Goal: Task Accomplishment & Management: Complete application form

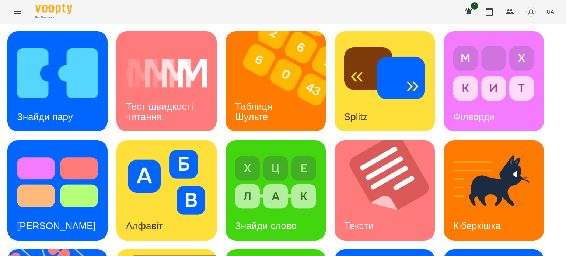
scroll to position [22, 0]
click at [248, 101] on h3 "Таблиця Шульте" at bounding box center [255, 111] width 40 height 21
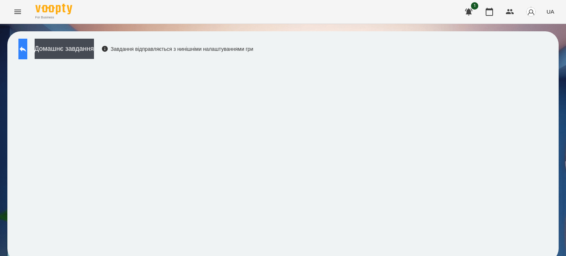
click at [27, 51] on icon at bounding box center [22, 49] width 9 height 9
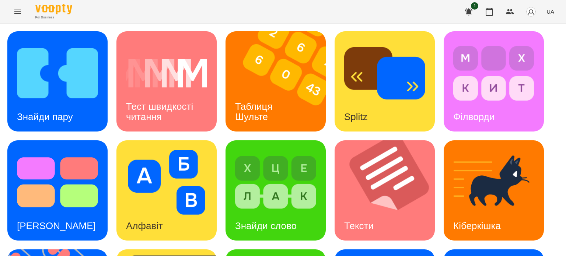
scroll to position [210, 0]
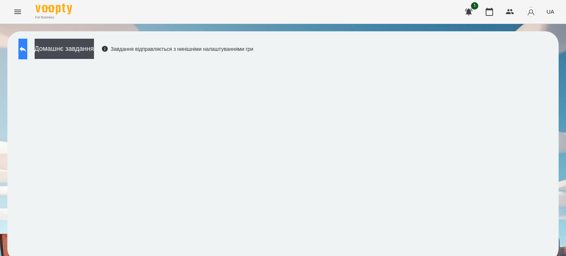
click at [27, 43] on button at bounding box center [22, 49] width 9 height 21
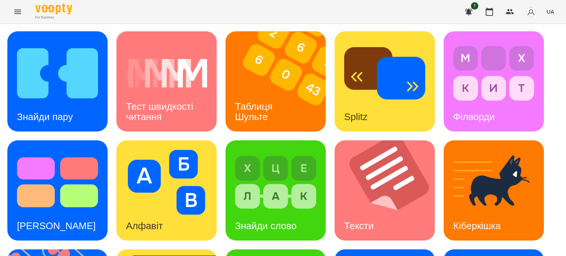
scroll to position [137, 0]
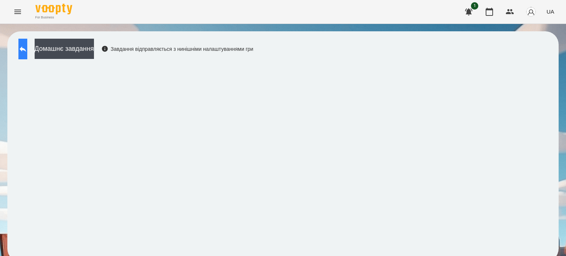
click at [27, 47] on icon at bounding box center [22, 49] width 9 height 9
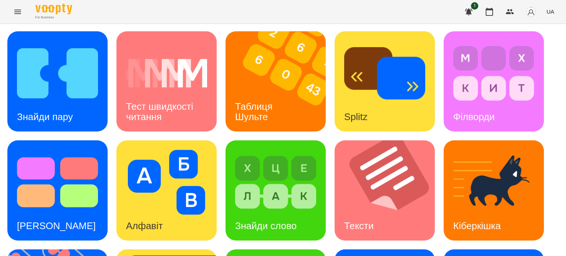
scroll to position [201, 0]
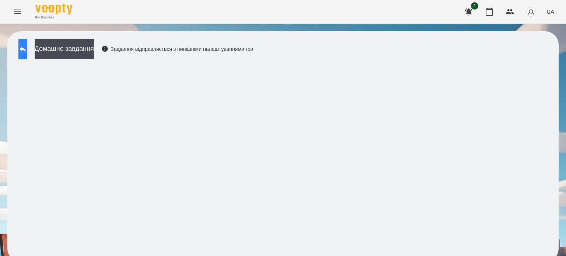
click at [27, 50] on icon at bounding box center [22, 49] width 9 height 9
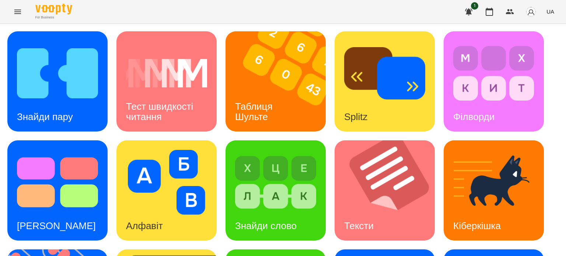
scroll to position [111, 0]
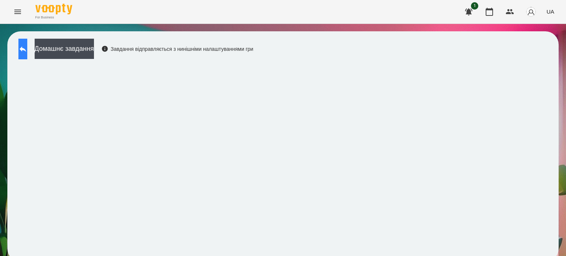
click at [27, 45] on icon at bounding box center [22, 49] width 9 height 9
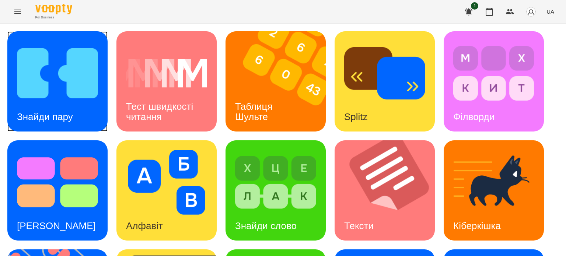
click at [65, 99] on img at bounding box center [57, 73] width 81 height 65
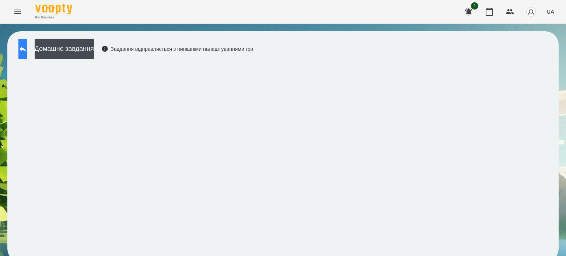
click at [27, 51] on icon at bounding box center [22, 49] width 9 height 9
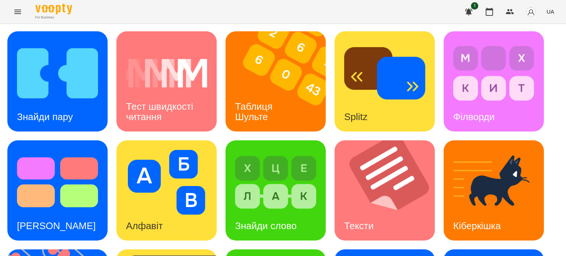
scroll to position [111, 0]
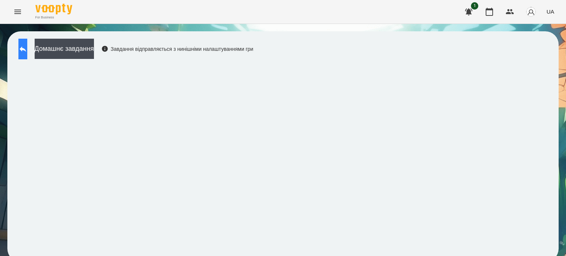
click at [27, 49] on icon at bounding box center [22, 49] width 9 height 9
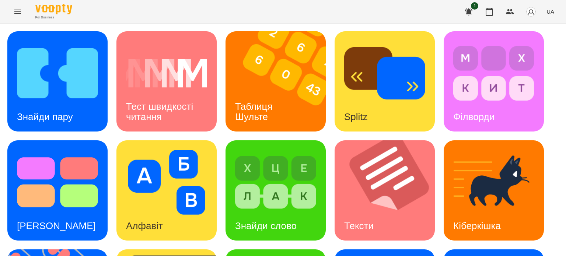
scroll to position [111, 0]
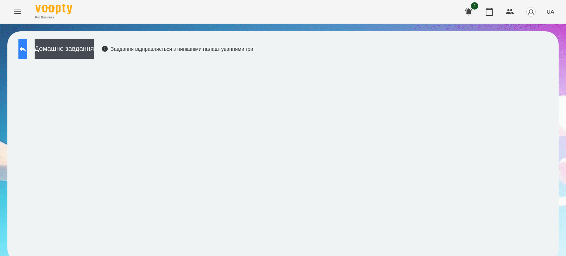
click at [26, 52] on icon at bounding box center [22, 49] width 9 height 9
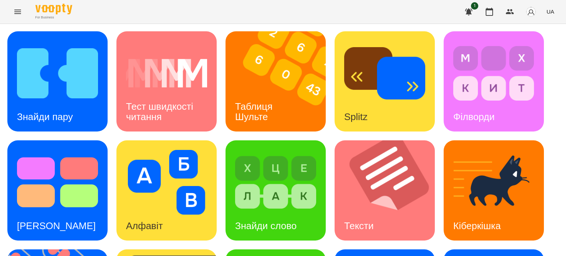
scroll to position [147, 0]
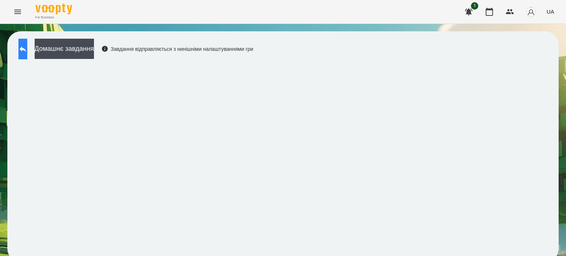
click at [26, 50] on icon at bounding box center [23, 49] width 7 height 6
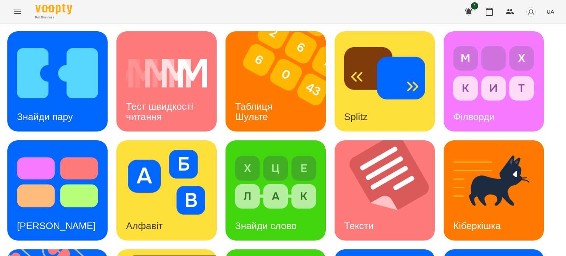
scroll to position [210, 0]
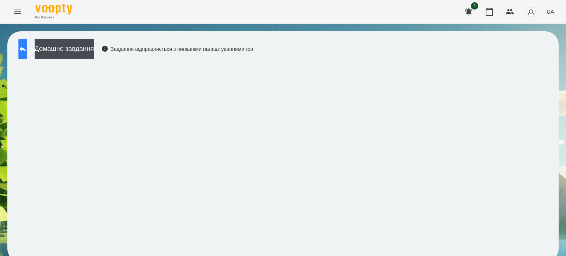
click at [27, 47] on icon at bounding box center [22, 49] width 9 height 9
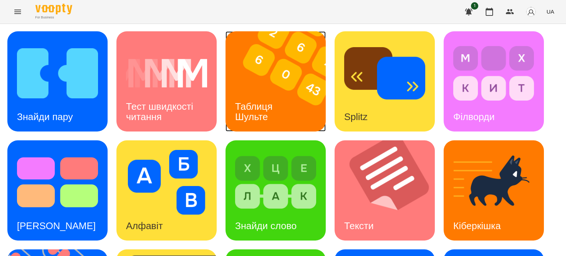
click at [274, 81] on img at bounding box center [279, 81] width 109 height 100
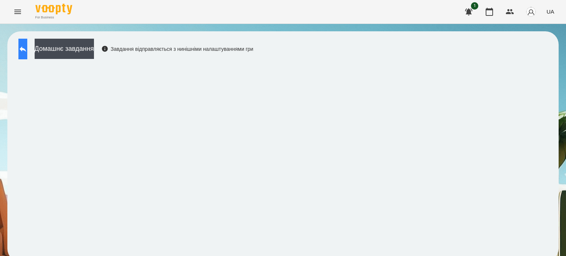
click at [26, 50] on icon at bounding box center [23, 49] width 7 height 6
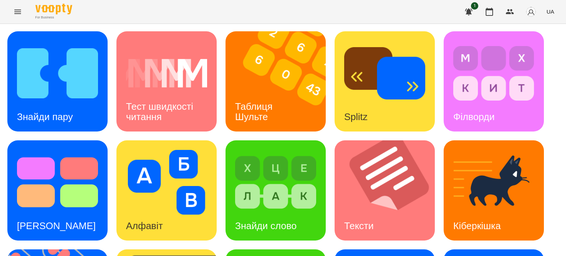
scroll to position [210, 0]
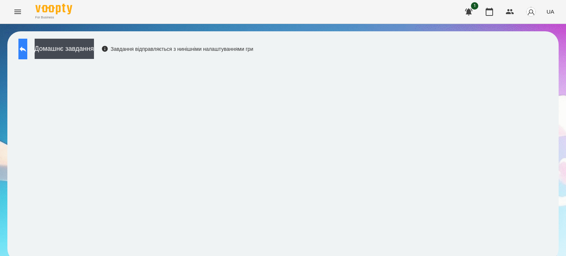
click at [26, 48] on icon at bounding box center [23, 49] width 7 height 6
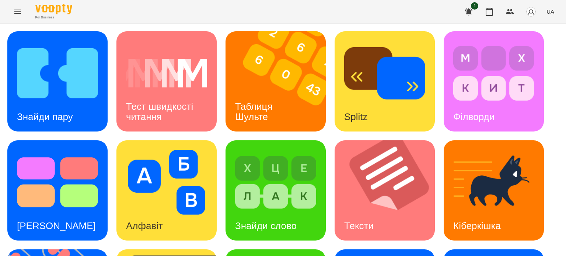
scroll to position [210, 0]
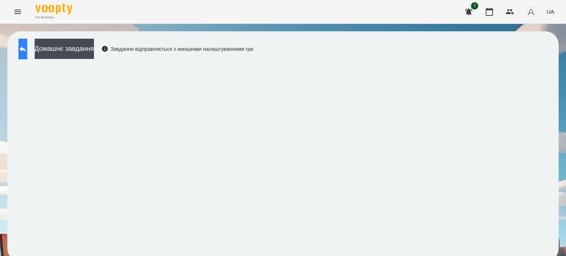
click at [27, 52] on icon at bounding box center [22, 49] width 9 height 9
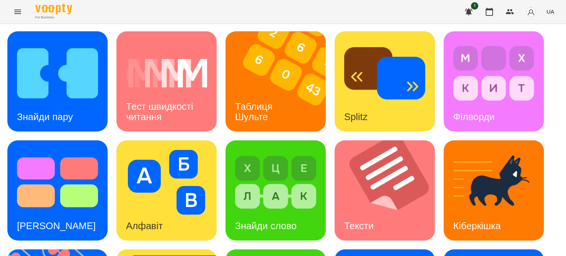
scroll to position [210, 0]
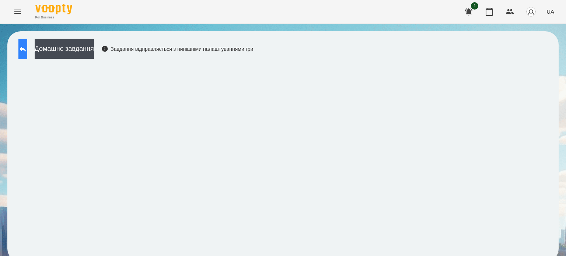
click at [27, 50] on icon at bounding box center [22, 49] width 9 height 9
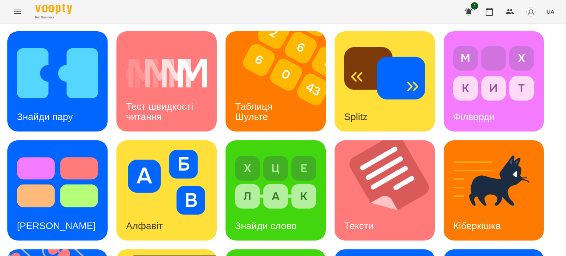
scroll to position [210, 0]
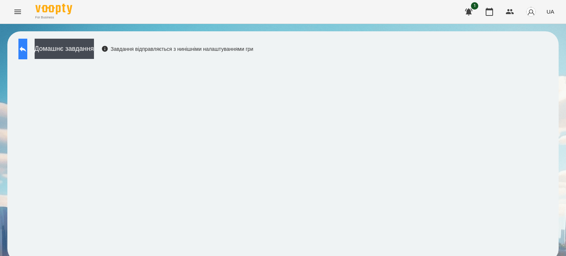
click at [27, 47] on icon at bounding box center [22, 49] width 9 height 9
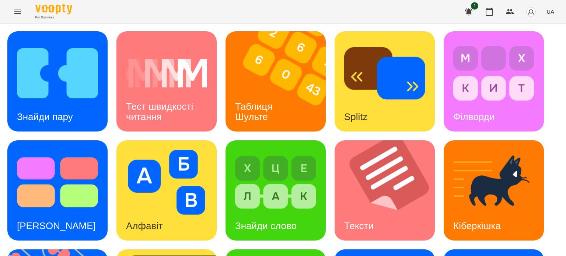
scroll to position [210, 0]
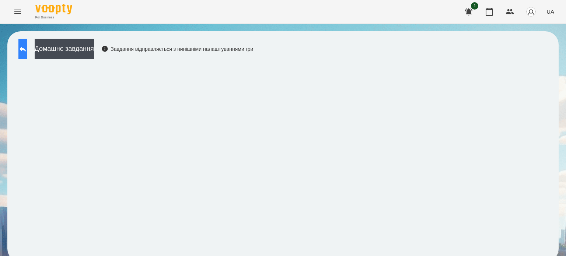
click at [27, 46] on button at bounding box center [22, 49] width 9 height 21
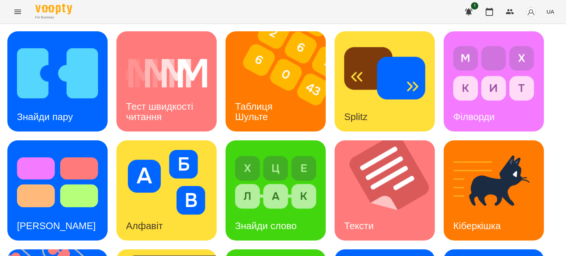
scroll to position [87, 0]
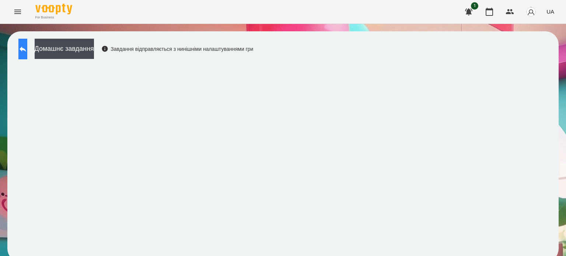
click at [27, 53] on icon at bounding box center [22, 49] width 9 height 9
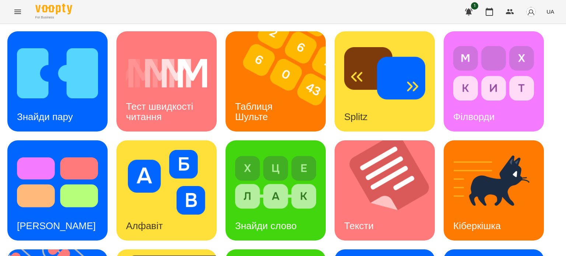
scroll to position [111, 0]
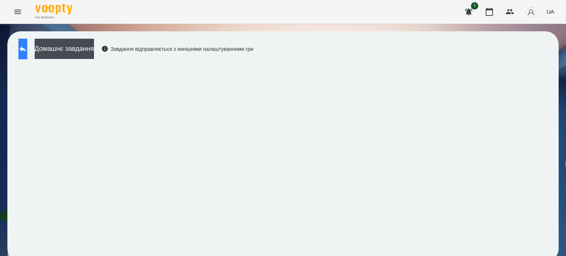
click at [27, 46] on icon at bounding box center [22, 49] width 9 height 9
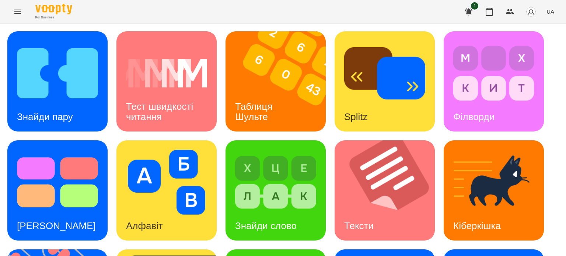
scroll to position [210, 0]
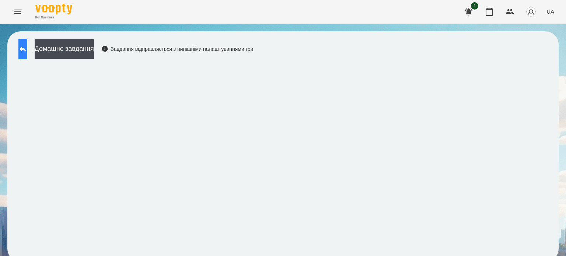
click at [24, 48] on button at bounding box center [22, 49] width 9 height 21
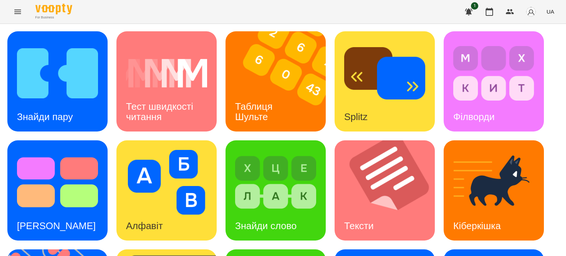
scroll to position [111, 0]
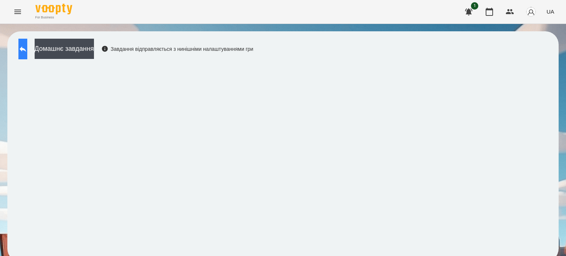
click at [27, 48] on icon at bounding box center [22, 49] width 9 height 9
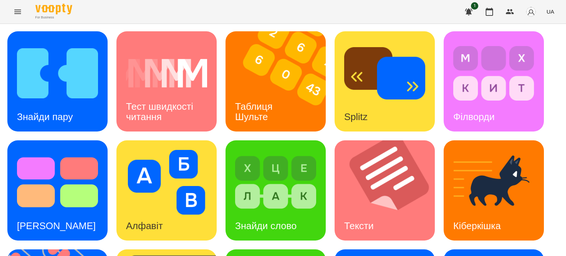
scroll to position [111, 0]
click at [235, 211] on div "Знайди слово" at bounding box center [265, 225] width 81 height 29
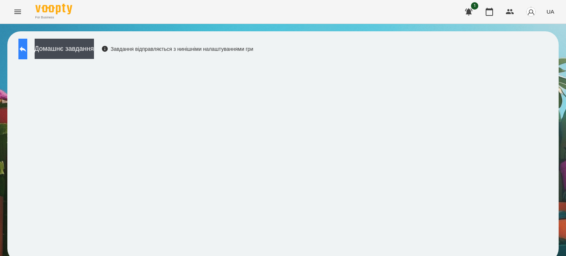
click at [27, 47] on icon at bounding box center [22, 49] width 9 height 9
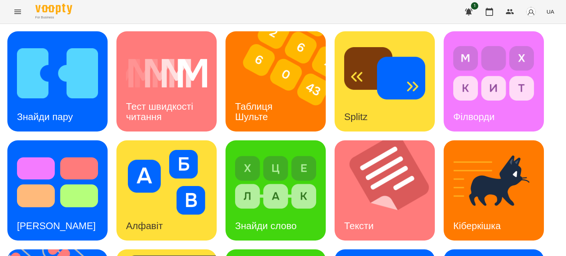
scroll to position [85, 0]
click at [19, 11] on icon "Menu" at bounding box center [17, 12] width 7 height 4
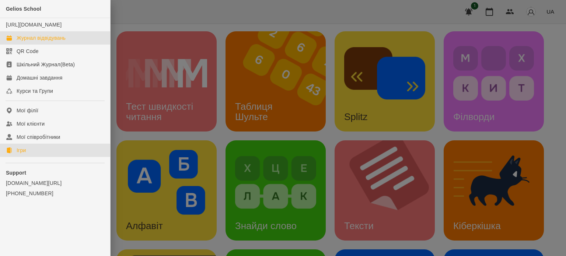
click at [36, 42] on div "Журнал відвідувань" at bounding box center [41, 37] width 49 height 7
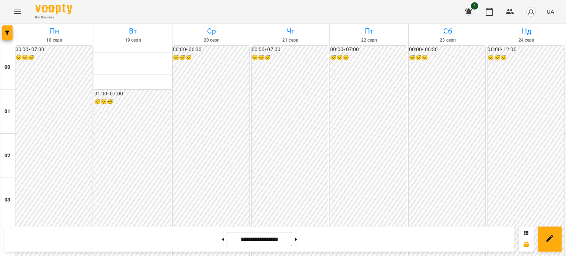
scroll to position [736, 0]
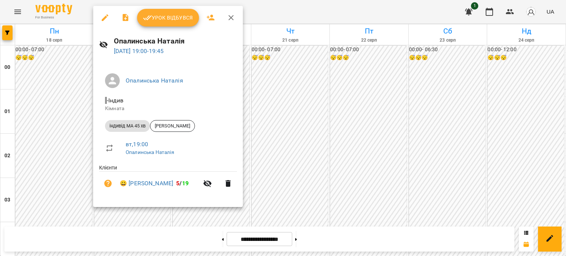
click at [172, 19] on span "Урок відбувся" at bounding box center [168, 17] width 50 height 9
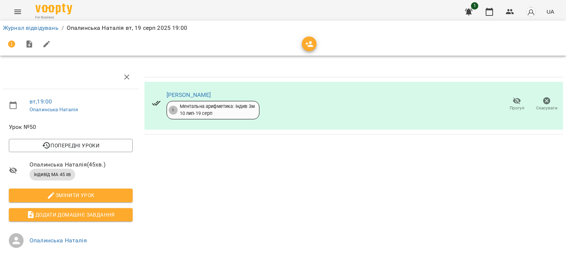
click at [21, 10] on icon "Menu" at bounding box center [17, 11] width 9 height 9
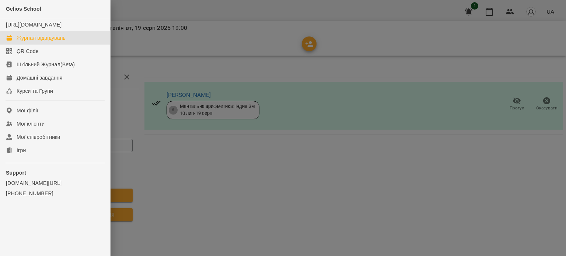
click at [47, 42] on div "Журнал відвідувань" at bounding box center [41, 37] width 49 height 7
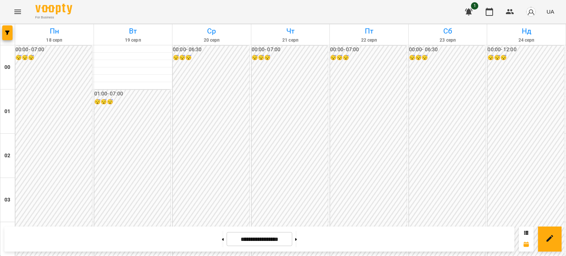
scroll to position [883, 0]
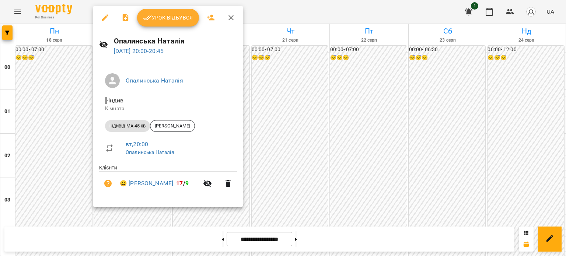
click at [184, 15] on span "Урок відбувся" at bounding box center [168, 17] width 50 height 9
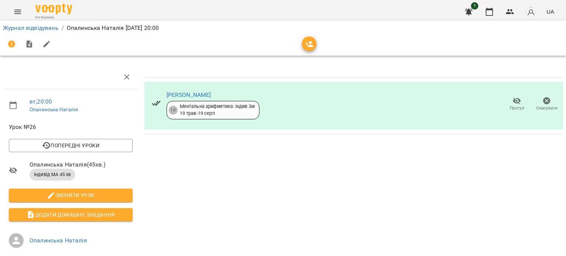
click at [14, 13] on icon "Menu" at bounding box center [17, 11] width 9 height 9
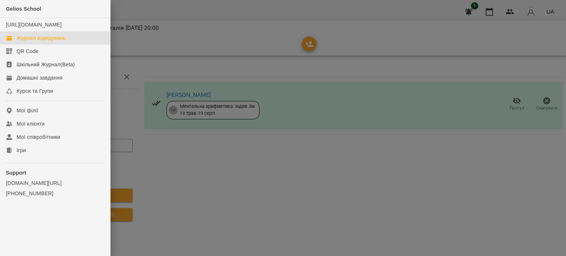
click at [48, 42] on div "Журнал відвідувань" at bounding box center [41, 37] width 49 height 7
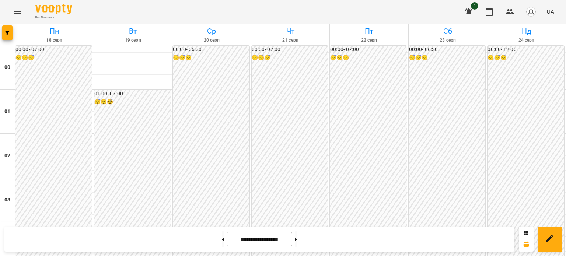
scroll to position [737, 0]
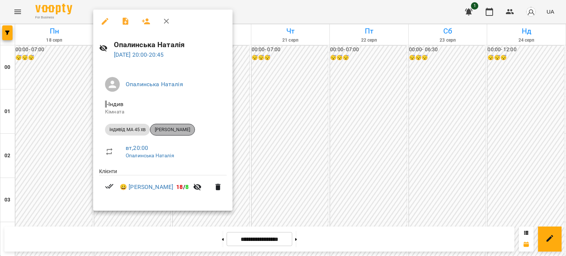
click at [179, 128] on span "[PERSON_NAME]" at bounding box center [172, 129] width 44 height 7
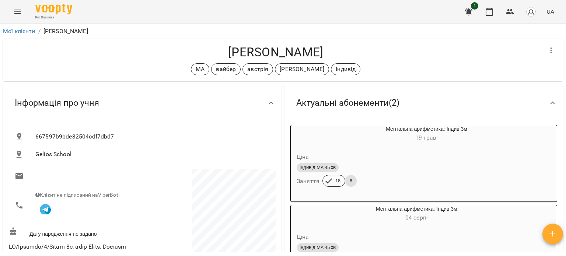
click at [19, 11] on icon "Menu" at bounding box center [17, 11] width 9 height 9
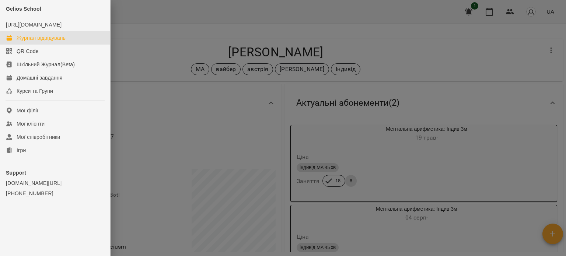
click at [28, 42] on div "Журнал відвідувань" at bounding box center [41, 37] width 49 height 7
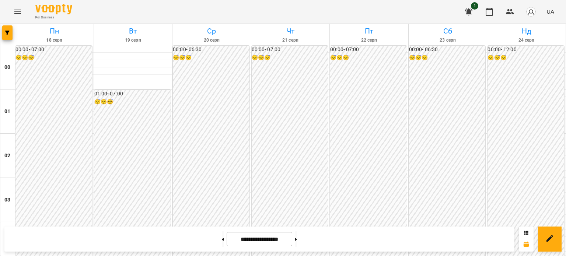
click at [18, 13] on icon "Menu" at bounding box center [17, 12] width 7 height 4
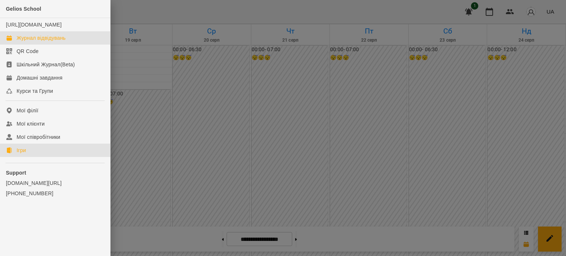
click at [25, 154] on div "Ігри" at bounding box center [21, 150] width 9 height 7
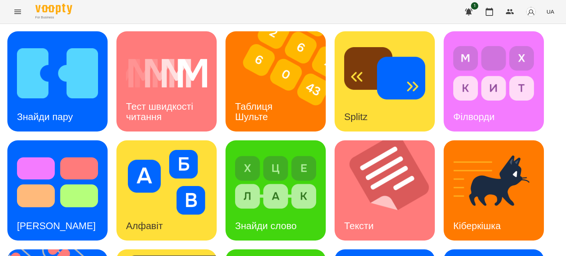
scroll to position [210, 0]
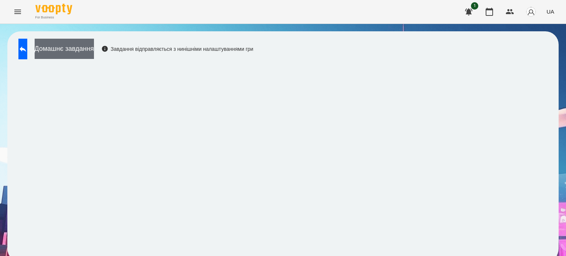
click at [70, 48] on button "Домашнє завдання" at bounding box center [64, 49] width 59 height 20
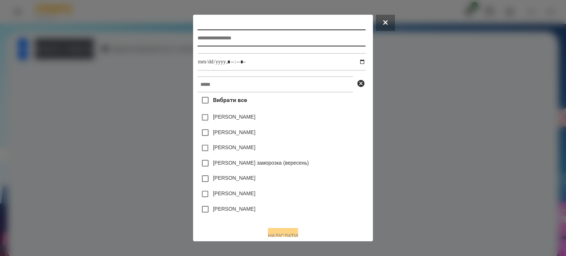
click at [201, 38] on input "text" at bounding box center [281, 37] width 168 height 17
type input "*"
click at [234, 42] on input "**********" at bounding box center [281, 37] width 168 height 17
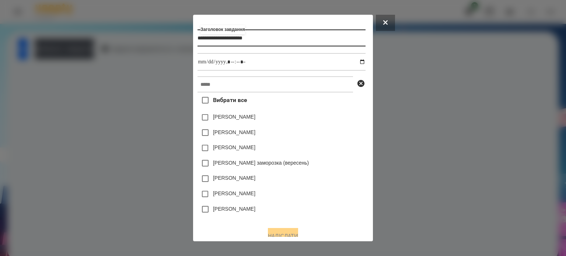
type input "**********"
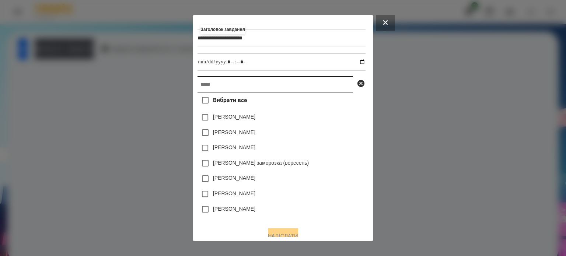
click at [197, 83] on input "text" at bounding box center [274, 84] width 155 height 16
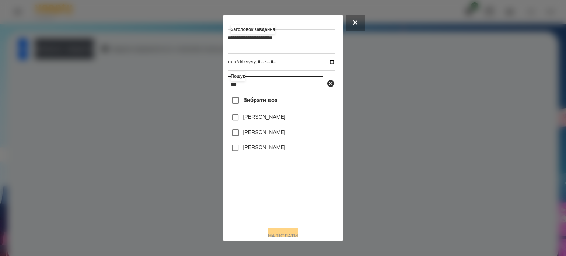
type input "***"
click at [272, 149] on label "[PERSON_NAME]" at bounding box center [264, 147] width 42 height 7
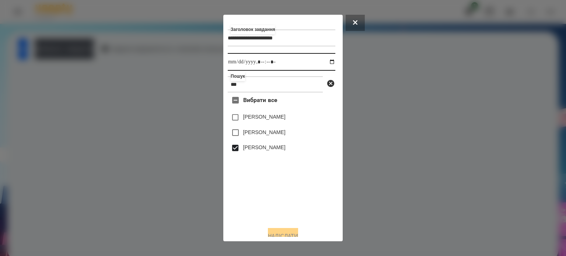
click at [322, 63] on input "datetime-local" at bounding box center [282, 62] width 108 height 18
type input "**********"
click at [285, 234] on button "Надіслати" at bounding box center [283, 236] width 30 height 16
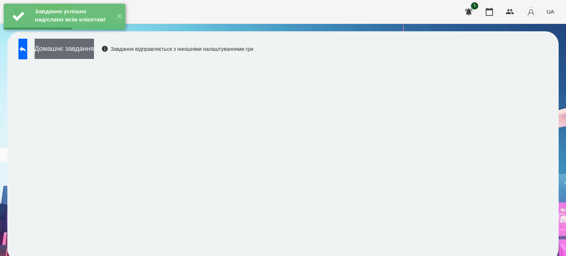
click at [91, 51] on button "Домашнє завдання" at bounding box center [64, 49] width 59 height 20
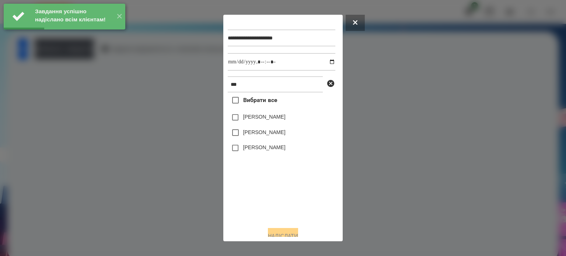
click at [266, 147] on label "[PERSON_NAME]" at bounding box center [264, 147] width 42 height 7
click at [326, 64] on input "datetime-local" at bounding box center [282, 62] width 108 height 18
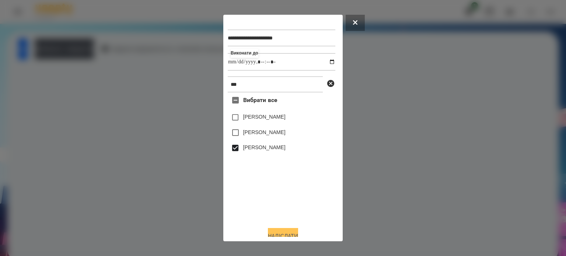
type input "**********"
click at [287, 234] on button "Надіслати" at bounding box center [283, 236] width 30 height 16
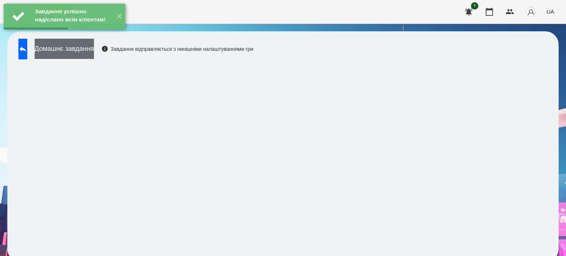
click at [84, 51] on button "Домашнє завдання" at bounding box center [64, 49] width 59 height 20
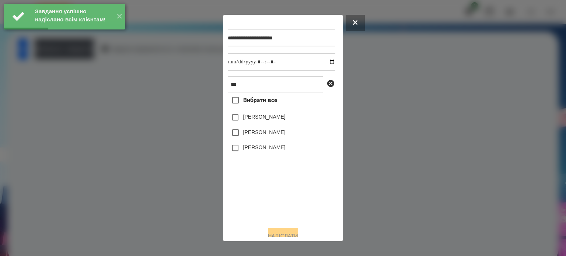
click at [268, 150] on label "[PERSON_NAME]" at bounding box center [264, 147] width 42 height 7
click at [326, 63] on input "datetime-local" at bounding box center [282, 62] width 108 height 18
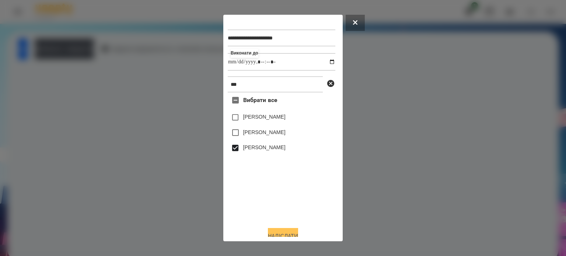
type input "**********"
click at [285, 231] on button "Надіслати" at bounding box center [283, 236] width 30 height 16
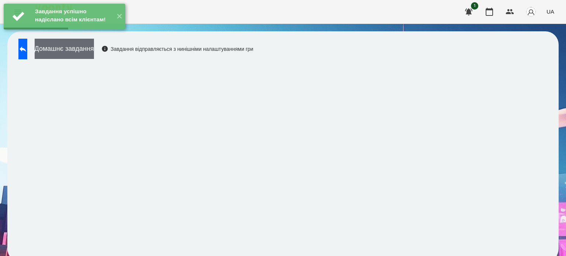
click at [78, 49] on button "Домашнє завдання" at bounding box center [64, 49] width 59 height 20
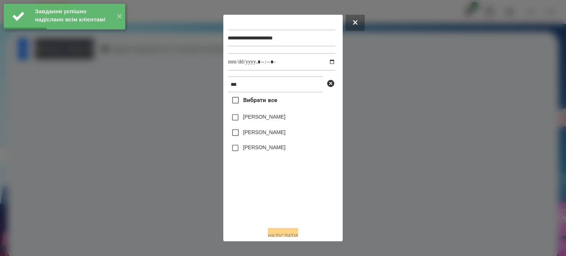
click at [243, 147] on label "[PERSON_NAME]" at bounding box center [264, 147] width 42 height 7
click at [325, 61] on input "datetime-local" at bounding box center [282, 62] width 108 height 18
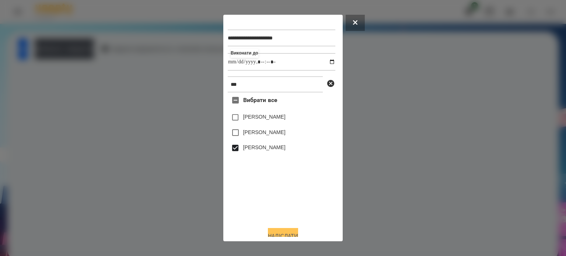
type input "**********"
click at [281, 232] on button "Надіслати" at bounding box center [283, 236] width 30 height 16
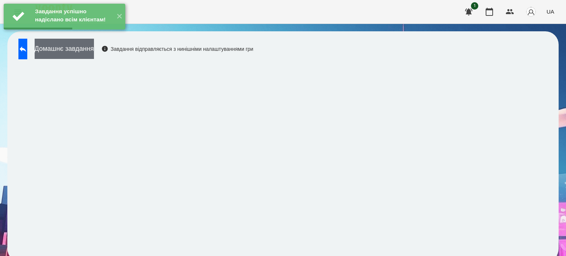
click at [94, 52] on button "Домашнє завдання" at bounding box center [64, 49] width 59 height 20
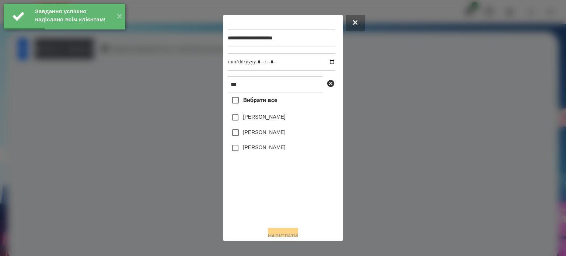
click at [262, 148] on label "[PERSON_NAME]" at bounding box center [264, 147] width 42 height 7
click at [325, 64] on input "datetime-local" at bounding box center [282, 62] width 108 height 18
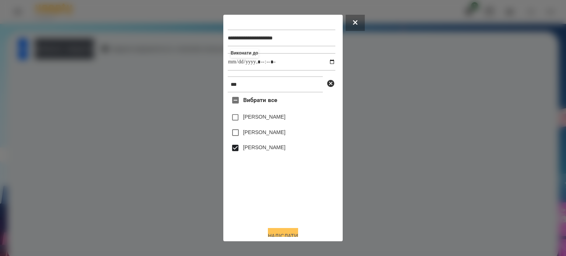
type input "**********"
click at [278, 232] on button "Надіслати" at bounding box center [283, 236] width 30 height 16
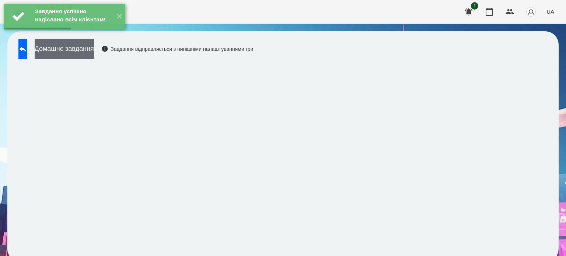
click at [94, 49] on button "Домашнє завдання" at bounding box center [64, 49] width 59 height 20
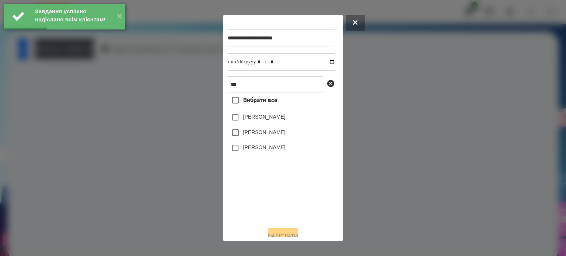
click at [270, 150] on label "[PERSON_NAME]" at bounding box center [264, 147] width 42 height 7
click at [326, 60] on input "datetime-local" at bounding box center [282, 62] width 108 height 18
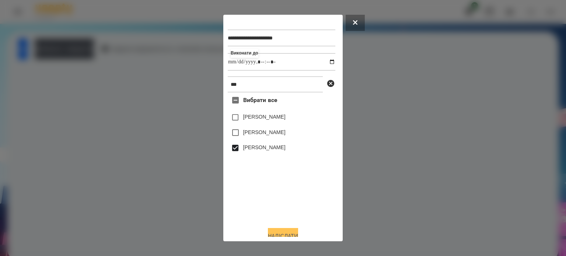
type input "**********"
click at [274, 231] on button "Надіслати" at bounding box center [283, 236] width 30 height 16
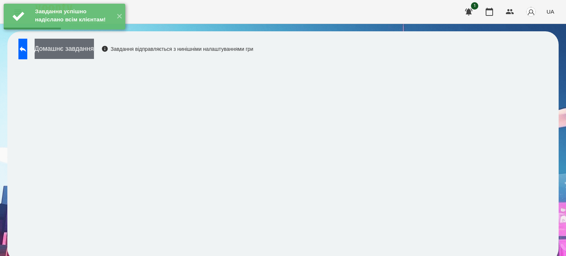
click at [94, 53] on button "Домашнє завдання" at bounding box center [64, 49] width 59 height 20
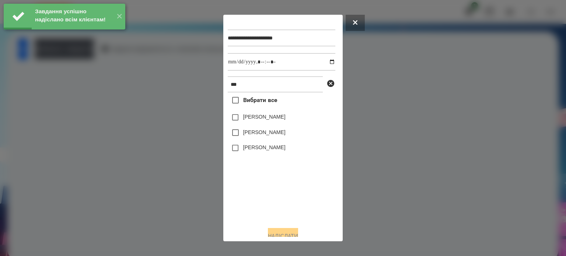
click at [265, 150] on label "[PERSON_NAME]" at bounding box center [264, 147] width 42 height 7
click at [324, 62] on input "datetime-local" at bounding box center [282, 62] width 108 height 18
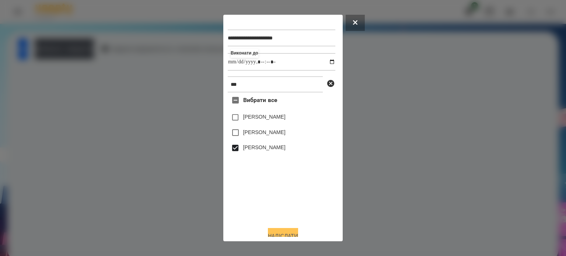
type input "**********"
click at [279, 234] on button "Надіслати" at bounding box center [283, 236] width 30 height 16
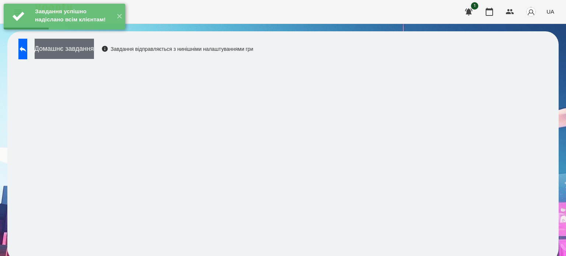
click at [91, 50] on button "Домашнє завдання" at bounding box center [64, 49] width 59 height 20
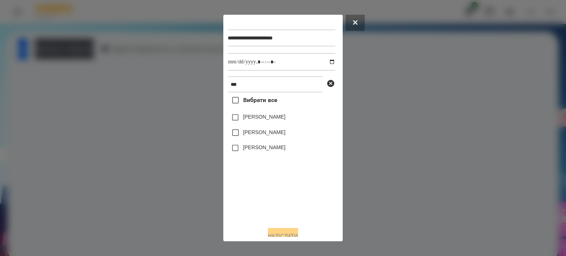
click at [245, 148] on label "[PERSON_NAME]" at bounding box center [264, 147] width 42 height 7
click at [327, 62] on input "datetime-local" at bounding box center [282, 62] width 108 height 18
type input "**********"
click at [275, 235] on button "Надіслати" at bounding box center [283, 236] width 30 height 16
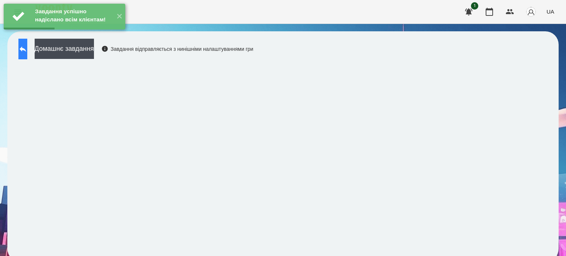
click at [27, 53] on icon at bounding box center [22, 49] width 9 height 9
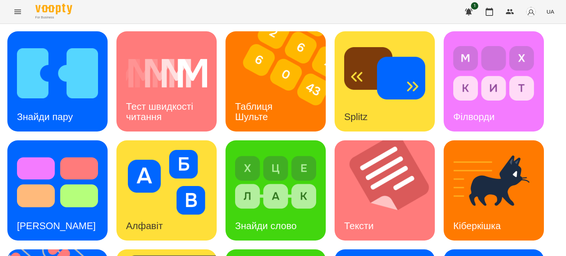
scroll to position [210, 0]
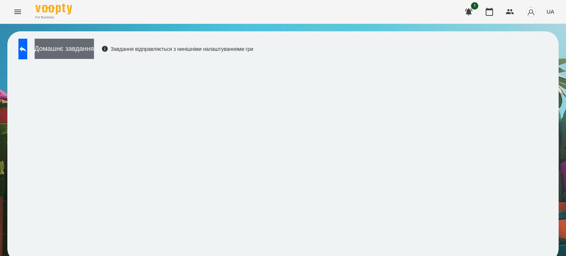
click at [94, 49] on button "Домашнє завдання" at bounding box center [64, 49] width 59 height 20
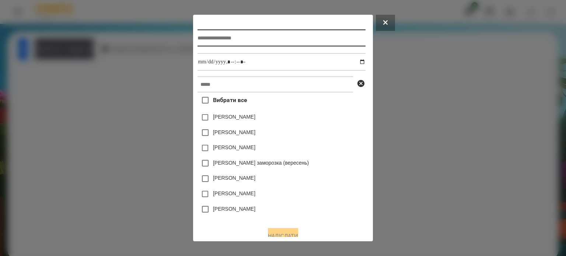
click at [197, 41] on input "text" at bounding box center [281, 37] width 168 height 17
type input "**********"
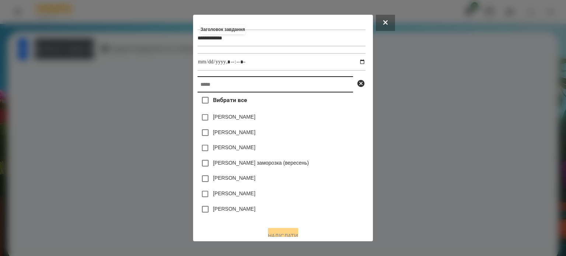
click at [197, 89] on input "text" at bounding box center [274, 84] width 155 height 16
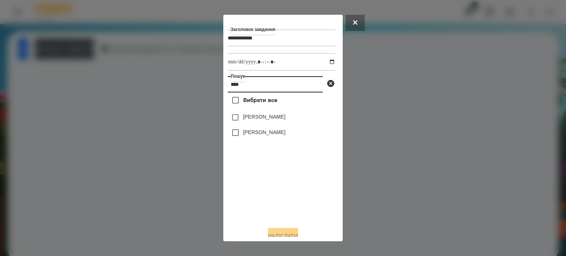
type input "****"
click at [275, 133] on label "[PERSON_NAME]" at bounding box center [264, 132] width 42 height 7
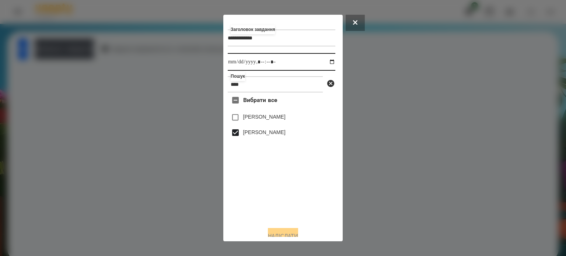
click at [326, 62] on input "datetime-local" at bounding box center [282, 62] width 108 height 18
type input "**********"
click at [277, 232] on button "Надіслати" at bounding box center [283, 236] width 30 height 16
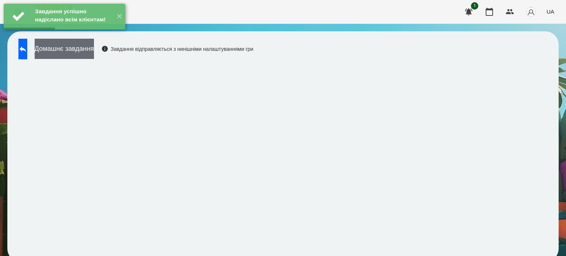
click at [94, 51] on button "Домашнє завдання" at bounding box center [64, 49] width 59 height 20
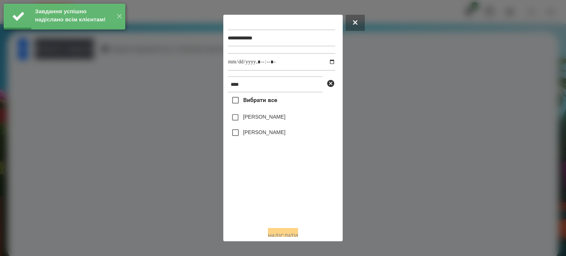
click at [252, 134] on label "[PERSON_NAME]" at bounding box center [264, 132] width 42 height 7
click at [324, 64] on input "datetime-local" at bounding box center [282, 62] width 108 height 18
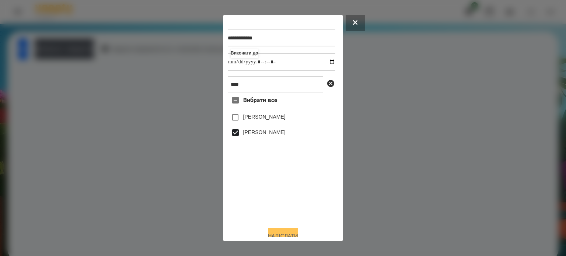
type input "**********"
click at [277, 232] on button "Надіслати" at bounding box center [283, 236] width 30 height 16
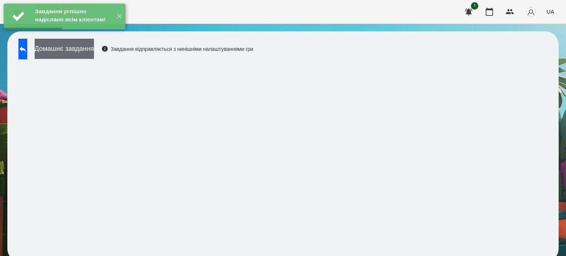
click at [94, 50] on button "Домашнє завдання" at bounding box center [64, 49] width 59 height 20
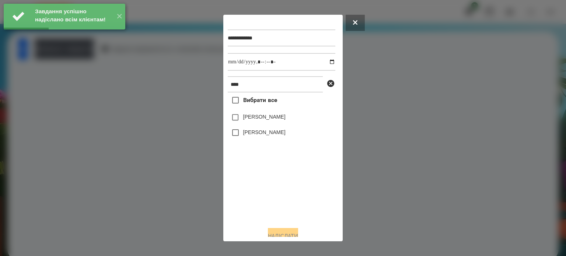
click at [248, 134] on label "[PERSON_NAME]" at bounding box center [264, 132] width 42 height 7
click at [327, 64] on input "datetime-local" at bounding box center [282, 62] width 108 height 18
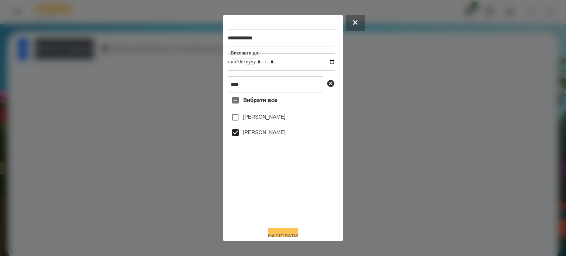
type input "**********"
click at [280, 234] on button "Надіслати" at bounding box center [283, 236] width 30 height 16
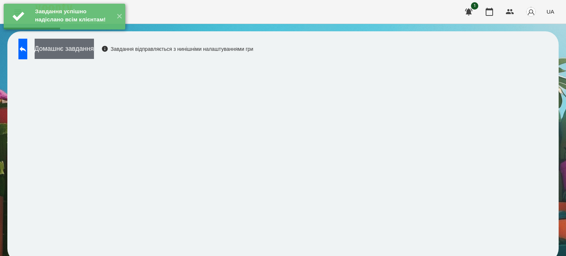
click at [94, 49] on button "Домашнє завдання" at bounding box center [64, 49] width 59 height 20
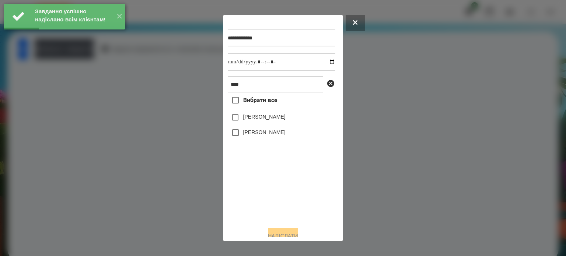
click at [256, 134] on label "[PERSON_NAME]" at bounding box center [264, 132] width 42 height 7
click at [323, 62] on input "datetime-local" at bounding box center [282, 62] width 108 height 18
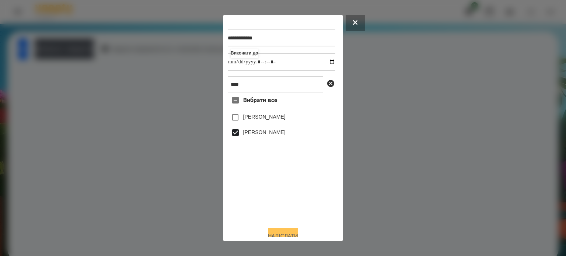
type input "**********"
click at [277, 235] on button "Надіслати" at bounding box center [283, 236] width 30 height 16
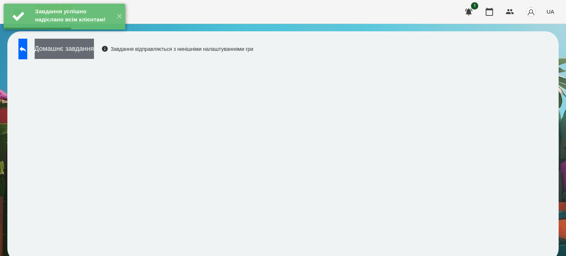
click at [57, 50] on button "Домашнє завдання" at bounding box center [64, 49] width 59 height 20
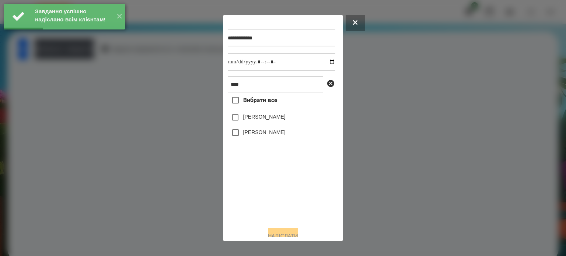
click at [265, 136] on label "[PERSON_NAME]" at bounding box center [264, 132] width 42 height 7
click at [325, 63] on input "datetime-local" at bounding box center [282, 62] width 108 height 18
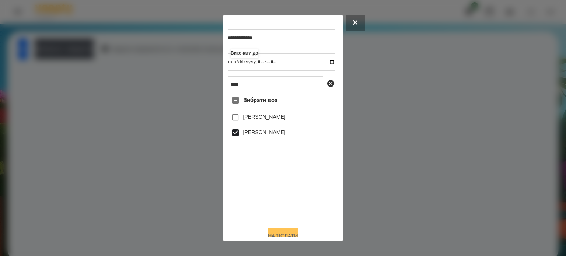
type input "**********"
click at [276, 232] on button "Надіслати" at bounding box center [283, 236] width 30 height 16
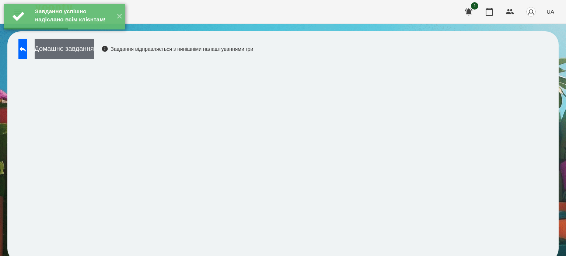
click at [94, 51] on button "Домашнє завдання" at bounding box center [64, 49] width 59 height 20
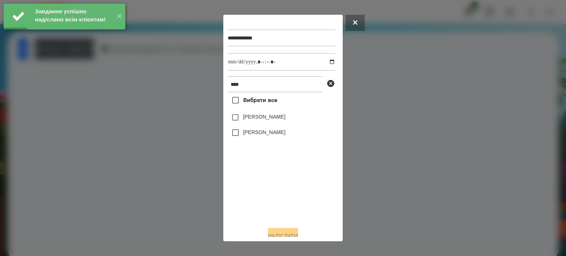
click at [266, 132] on label "[PERSON_NAME]" at bounding box center [264, 132] width 42 height 7
click at [323, 62] on input "datetime-local" at bounding box center [282, 62] width 108 height 18
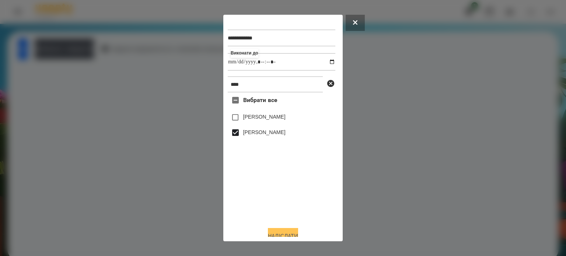
type input "**********"
click at [281, 234] on button "Надіслати" at bounding box center [283, 236] width 30 height 16
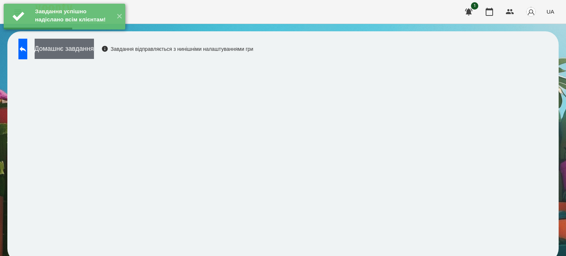
click at [94, 50] on button "Домашнє завдання" at bounding box center [64, 49] width 59 height 20
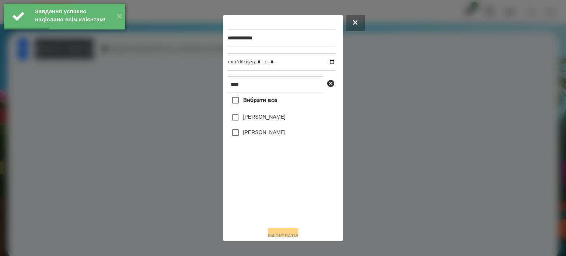
click at [245, 134] on label "[PERSON_NAME]" at bounding box center [264, 132] width 42 height 7
click at [324, 64] on input "datetime-local" at bounding box center [282, 62] width 108 height 18
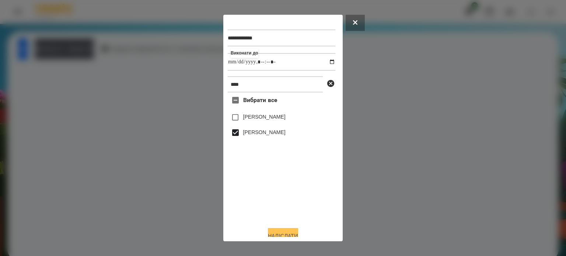
type input "**********"
click at [284, 234] on button "Надіслати" at bounding box center [283, 236] width 30 height 16
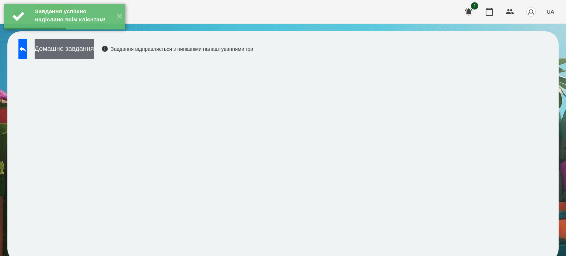
click at [94, 46] on button "Домашнє завдання" at bounding box center [64, 49] width 59 height 20
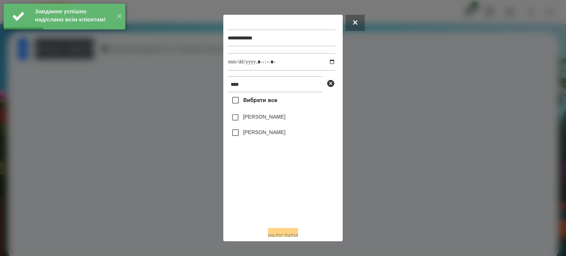
click at [272, 134] on label "[PERSON_NAME]" at bounding box center [264, 132] width 42 height 7
click at [327, 63] on input "datetime-local" at bounding box center [282, 62] width 108 height 18
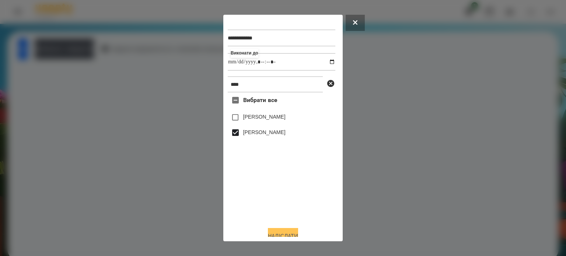
type input "**********"
click at [281, 231] on button "Надіслати" at bounding box center [283, 236] width 30 height 16
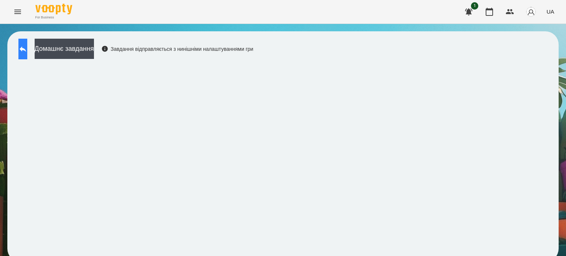
click at [27, 51] on icon at bounding box center [22, 49] width 9 height 9
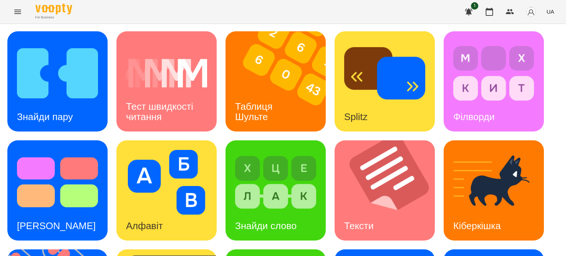
scroll to position [210, 0]
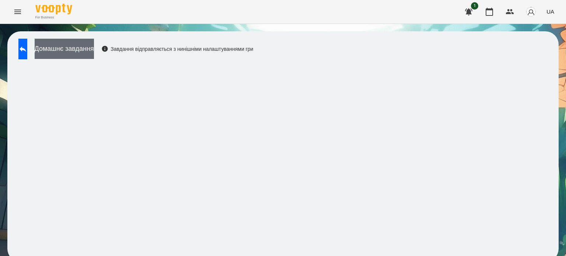
click at [94, 52] on button "Домашнє завдання" at bounding box center [64, 49] width 59 height 20
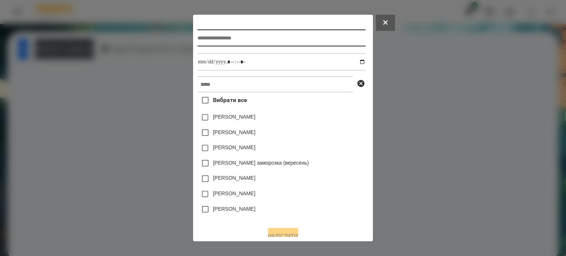
click at [203, 43] on input "text" at bounding box center [281, 37] width 168 height 17
type input "**********"
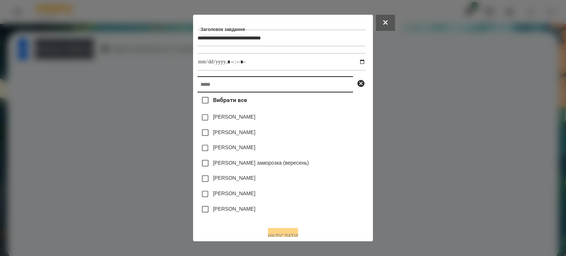
click at [205, 88] on input "text" at bounding box center [274, 84] width 155 height 16
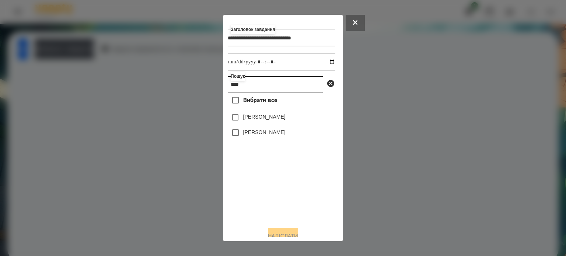
type input "****"
click at [265, 135] on label "[PERSON_NAME]" at bounding box center [264, 132] width 42 height 7
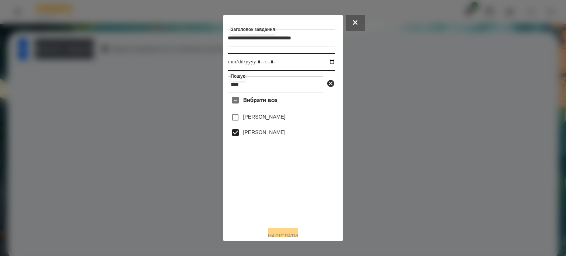
click at [324, 63] on input "datetime-local" at bounding box center [282, 62] width 108 height 18
type input "**********"
click at [281, 233] on button "Надіслати" at bounding box center [283, 236] width 30 height 16
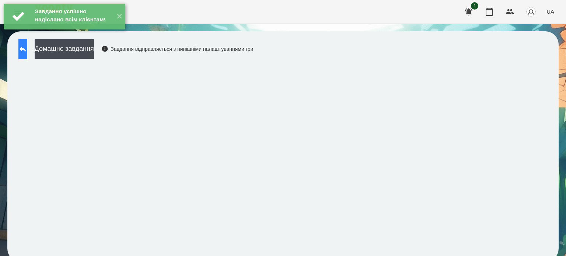
click at [27, 48] on icon at bounding box center [22, 49] width 9 height 9
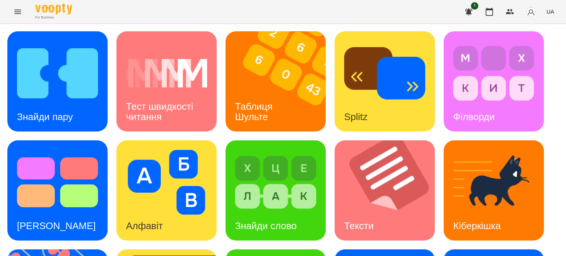
scroll to position [111, 0]
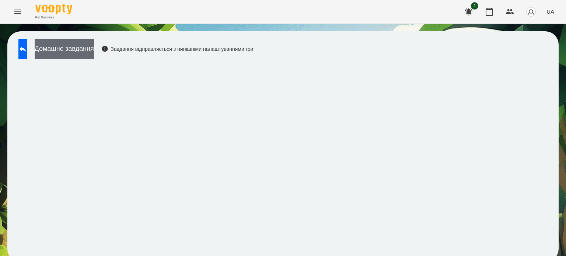
click at [94, 52] on button "Домашнє завдання" at bounding box center [64, 49] width 59 height 20
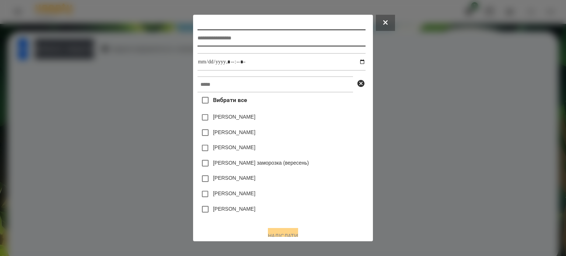
click at [197, 42] on input "text" at bounding box center [281, 37] width 168 height 17
type input "**********"
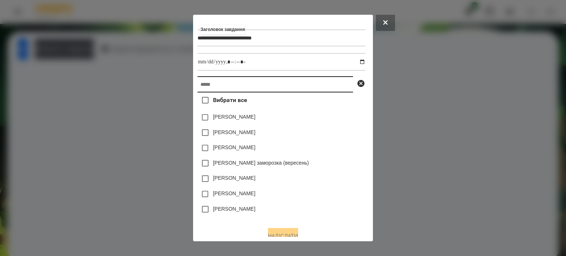
click at [197, 88] on input "text" at bounding box center [274, 84] width 155 height 16
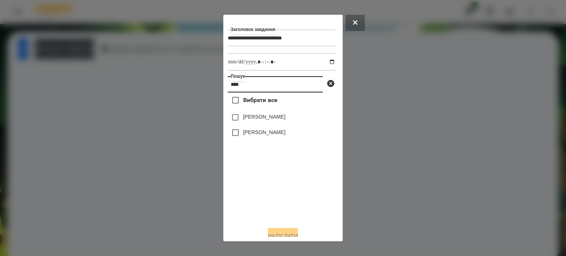
type input "****"
click at [253, 134] on label "[PERSON_NAME]" at bounding box center [264, 132] width 42 height 7
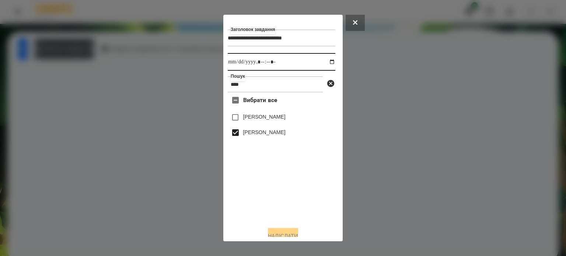
click at [323, 64] on input "datetime-local" at bounding box center [282, 62] width 108 height 18
type input "**********"
click at [283, 233] on button "Надіслати" at bounding box center [283, 236] width 30 height 16
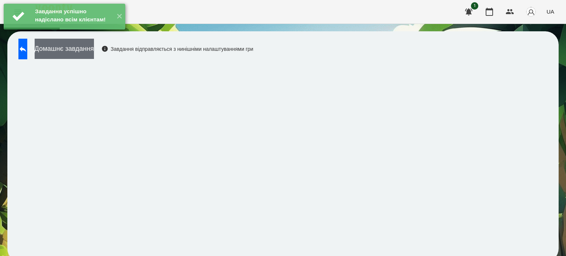
click at [94, 52] on button "Домашнє завдання" at bounding box center [64, 49] width 59 height 20
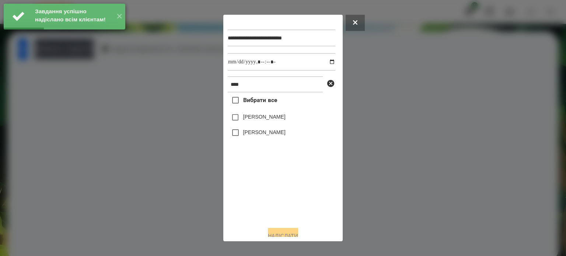
click at [247, 134] on label "[PERSON_NAME]" at bounding box center [264, 132] width 42 height 7
click at [326, 61] on input "datetime-local" at bounding box center [282, 62] width 108 height 18
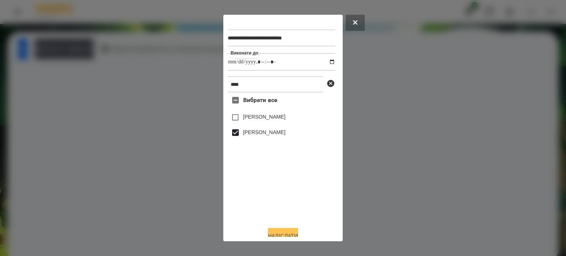
type input "**********"
click at [282, 235] on button "Надіслати" at bounding box center [283, 236] width 30 height 16
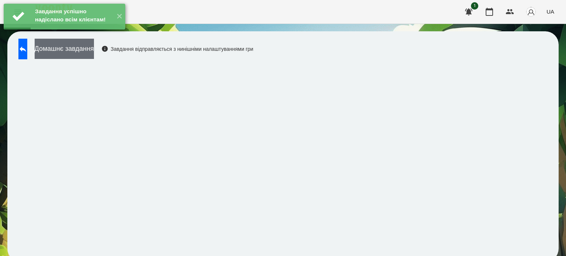
click at [94, 49] on button "Домашнє завдання" at bounding box center [64, 49] width 59 height 20
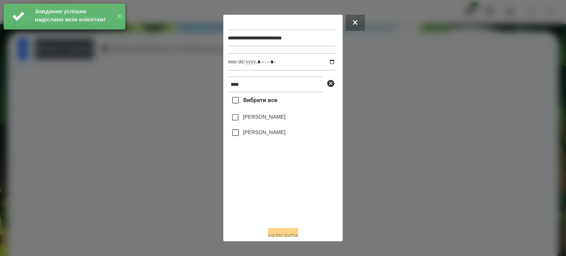
click at [248, 136] on label "[PERSON_NAME]" at bounding box center [264, 132] width 42 height 7
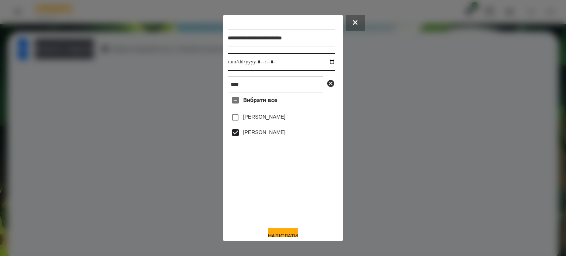
click at [326, 62] on input "datetime-local" at bounding box center [282, 62] width 108 height 18
type input "**********"
click at [274, 235] on button "Надіслати" at bounding box center [283, 236] width 30 height 16
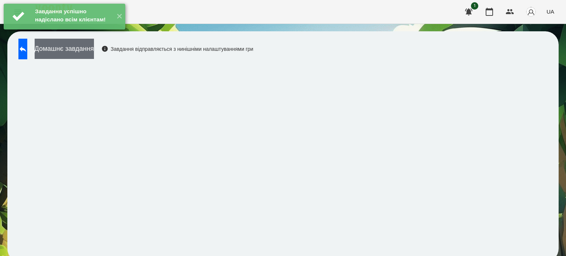
click at [94, 51] on button "Домашнє завдання" at bounding box center [64, 49] width 59 height 20
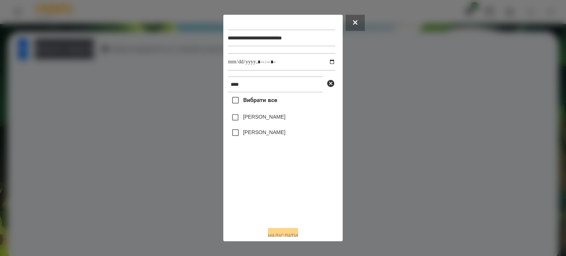
click at [255, 135] on label "[PERSON_NAME]" at bounding box center [264, 132] width 42 height 7
click at [325, 63] on input "datetime-local" at bounding box center [282, 62] width 108 height 18
type input "**********"
click at [280, 233] on button "Надіслати" at bounding box center [283, 236] width 30 height 16
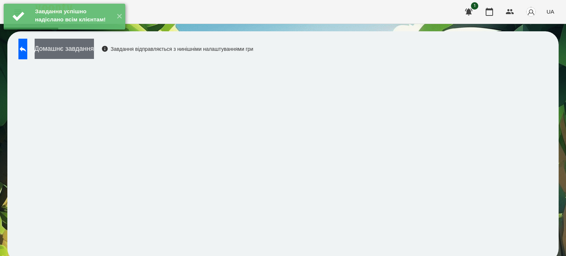
click at [94, 49] on button "Домашнє завдання" at bounding box center [64, 49] width 59 height 20
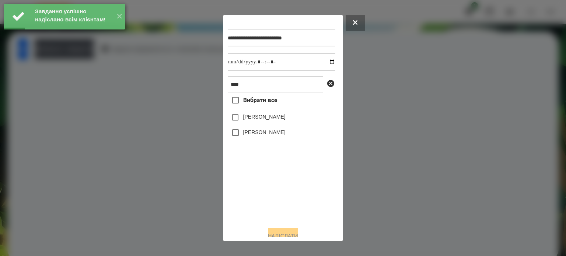
click at [261, 136] on label "[PERSON_NAME]" at bounding box center [264, 132] width 42 height 7
click at [327, 61] on input "datetime-local" at bounding box center [282, 62] width 108 height 18
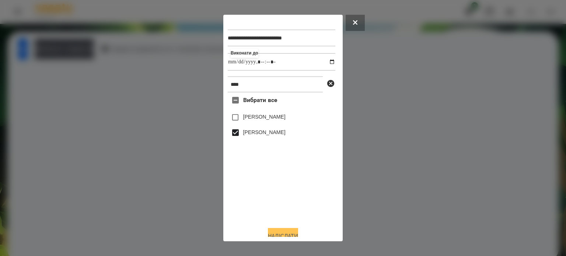
type input "**********"
click at [274, 232] on button "Надіслати" at bounding box center [283, 236] width 30 height 16
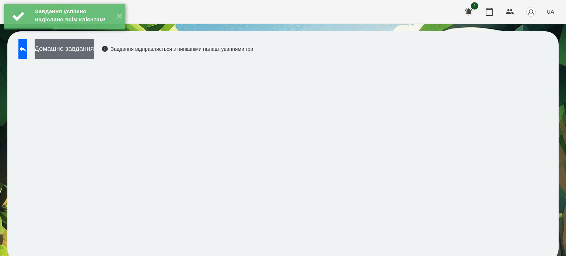
click at [94, 52] on button "Домашнє завдання" at bounding box center [64, 49] width 59 height 20
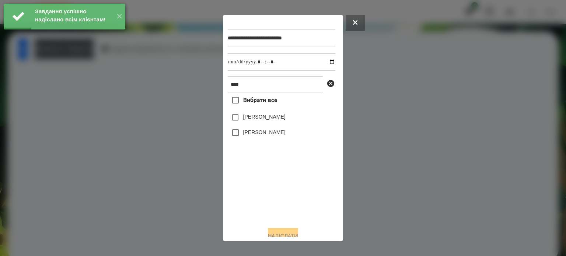
click at [267, 135] on label "[PERSON_NAME]" at bounding box center [264, 132] width 42 height 7
click at [323, 60] on input "datetime-local" at bounding box center [282, 62] width 108 height 18
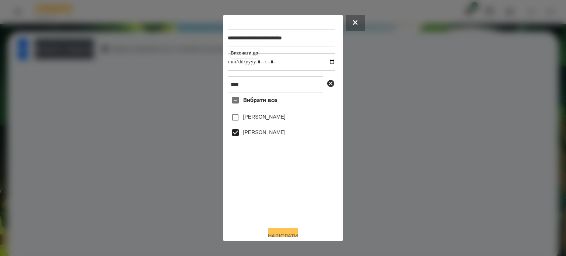
type input "**********"
click at [279, 235] on button "Надіслати" at bounding box center [283, 236] width 30 height 16
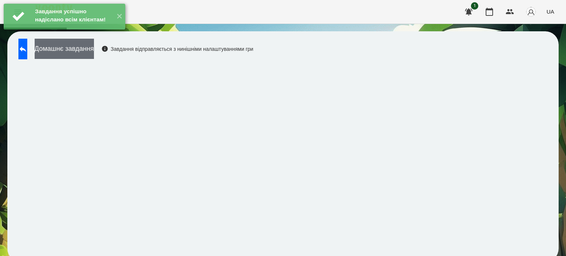
click at [94, 50] on button "Домашнє завдання" at bounding box center [64, 49] width 59 height 20
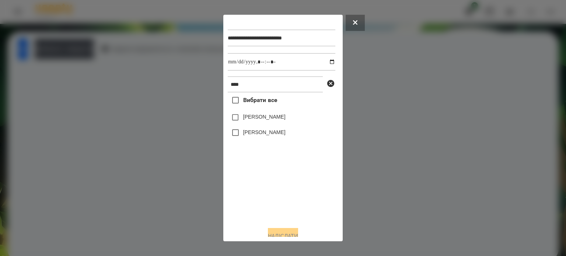
click at [274, 136] on label "[PERSON_NAME]" at bounding box center [264, 132] width 42 height 7
click at [325, 62] on input "datetime-local" at bounding box center [282, 62] width 108 height 18
type input "**********"
click at [272, 232] on button "Надіслати" at bounding box center [283, 236] width 30 height 16
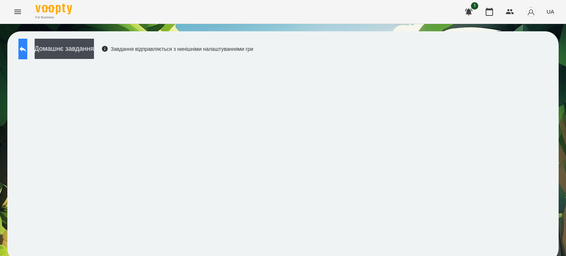
click at [26, 49] on icon at bounding box center [23, 49] width 7 height 6
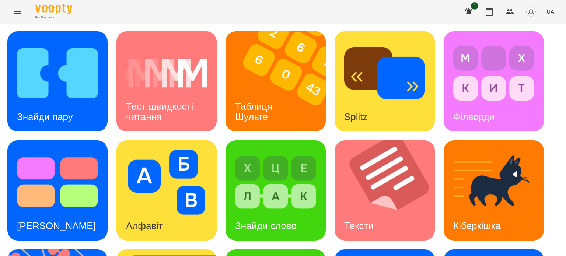
scroll to position [210, 0]
click at [17, 11] on icon "Menu" at bounding box center [17, 11] width 9 height 9
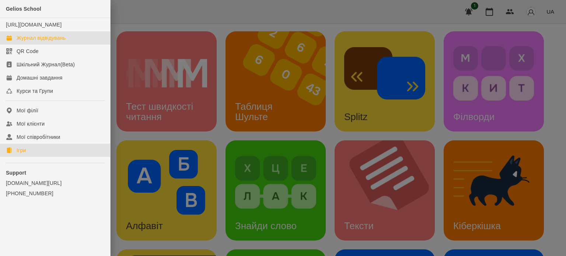
click at [42, 42] on div "Журнал відвідувань" at bounding box center [41, 37] width 49 height 7
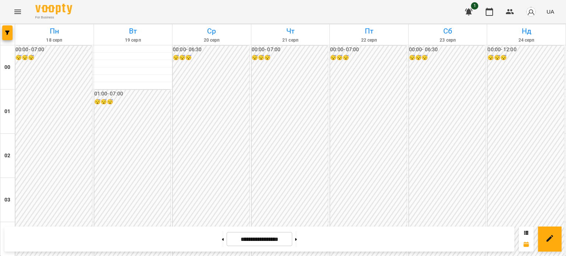
scroll to position [589, 0]
